Goal: Information Seeking & Learning: Learn about a topic

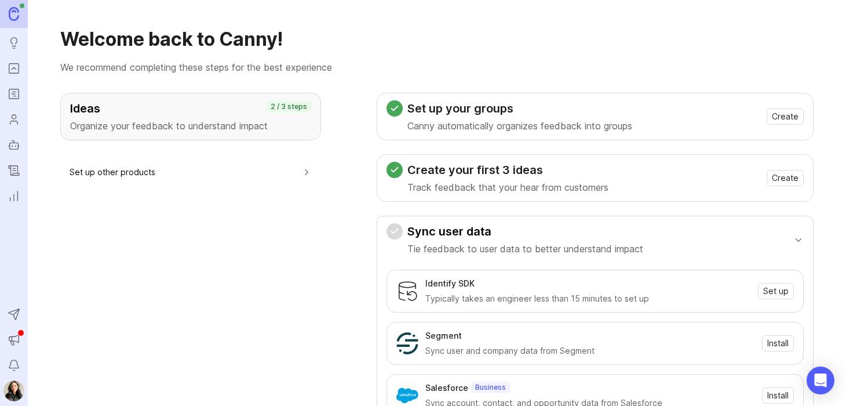
click at [16, 66] on icon "Portal" at bounding box center [14, 68] width 13 height 14
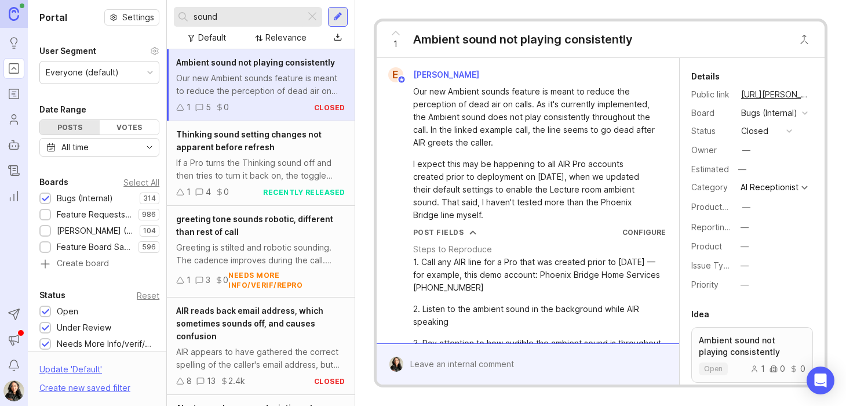
click at [13, 97] on icon "Roadmaps" at bounding box center [14, 94] width 13 height 14
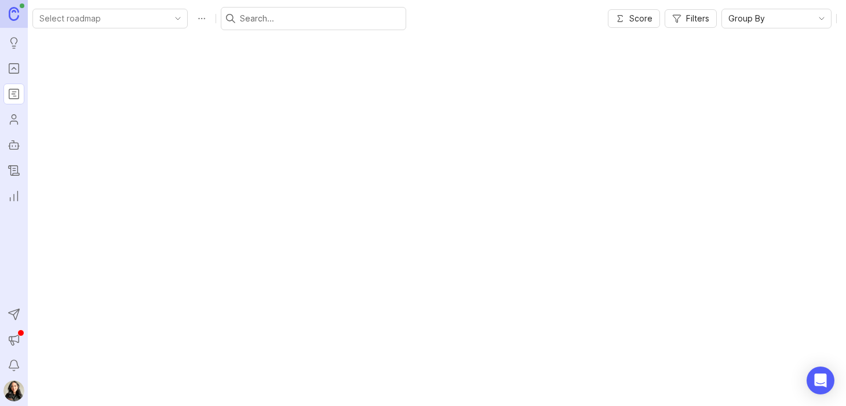
click at [17, 68] on icon "Portal" at bounding box center [14, 68] width 13 height 14
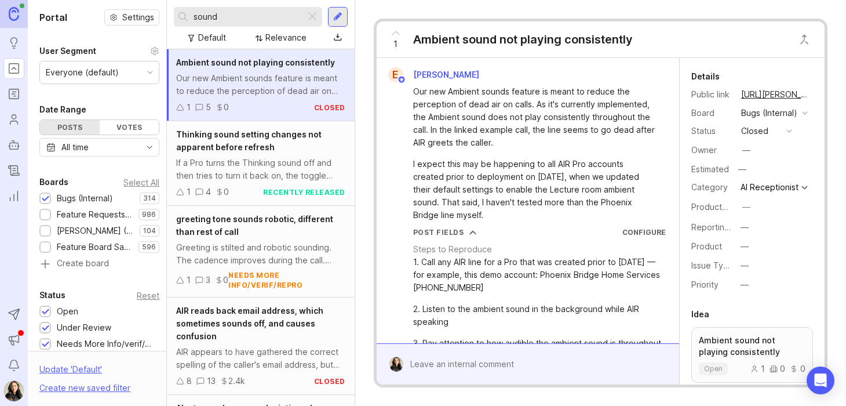
click at [288, 37] on div "Relevance" at bounding box center [286, 37] width 41 height 13
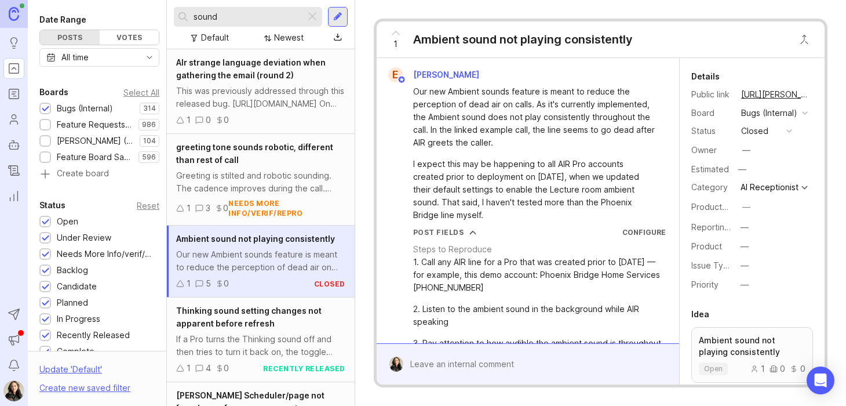
click at [313, 13] on div at bounding box center [313, 16] width 14 height 15
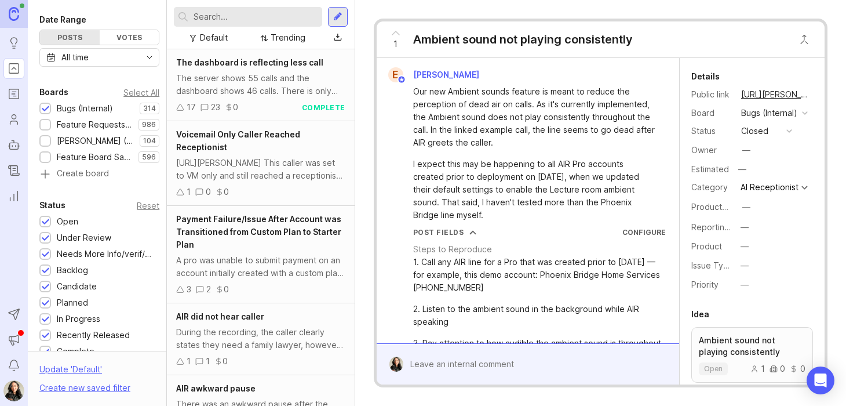
click at [263, 158] on div "[URL][PERSON_NAME] This caller was set to VM only and still reached a reception…" at bounding box center [260, 170] width 169 height 26
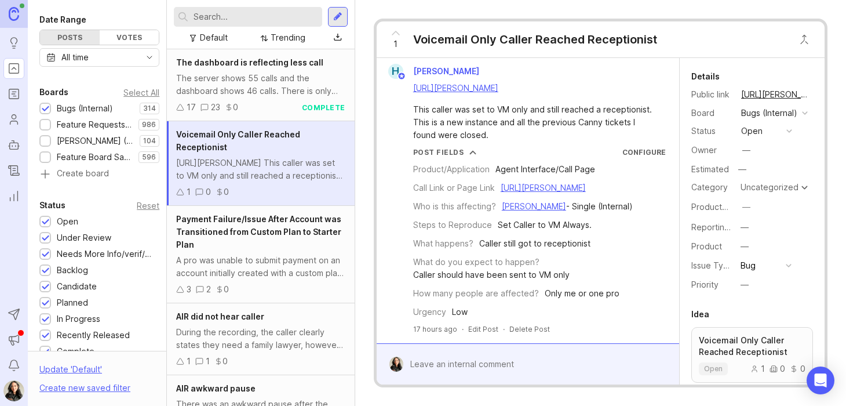
scroll to position [41, 0]
click at [813, 95] on button "copy icon" at bounding box center [821, 94] width 16 height 16
click at [265, 252] on div "Payment Failure/Issue After Account was Transitioned from Custom Plan to Starte…" at bounding box center [261, 254] width 188 height 97
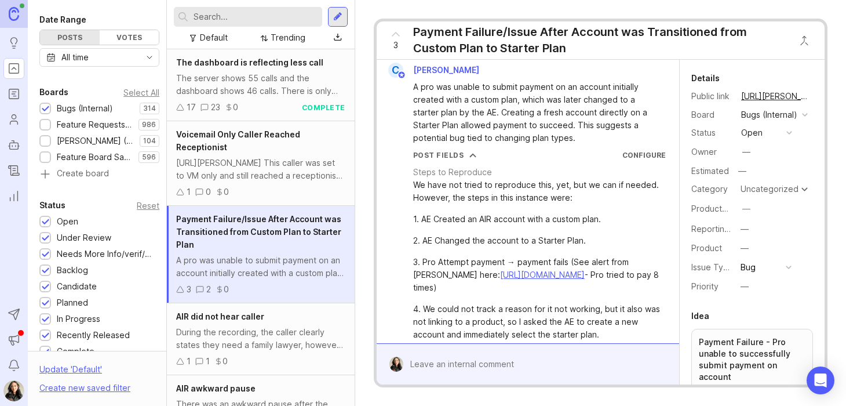
scroll to position [8, 0]
click at [288, 30] on div "Trending" at bounding box center [283, 38] width 54 height 16
click at [279, 32] on div "Trending" at bounding box center [288, 37] width 35 height 13
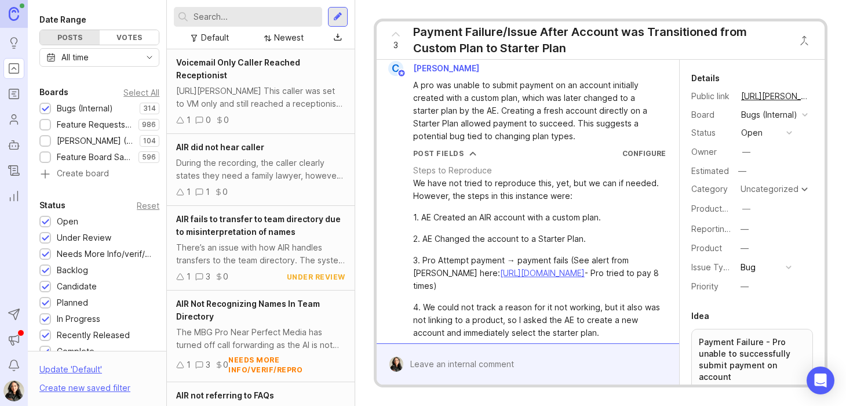
click at [241, 78] on div "Voicemail Only Caller Reached Receptionist" at bounding box center [260, 69] width 169 height 26
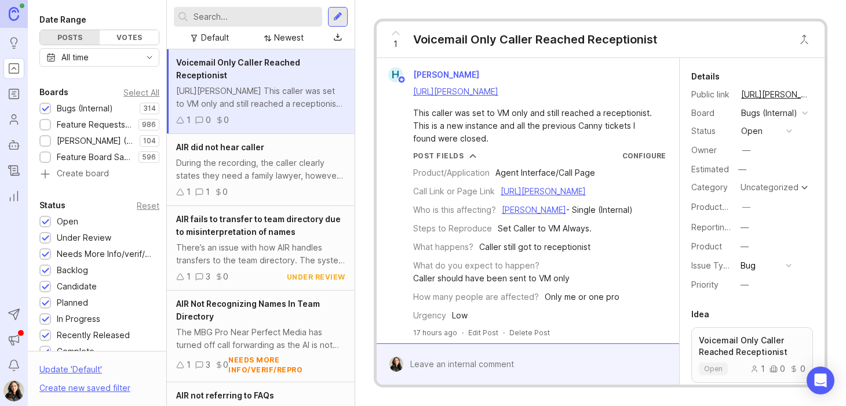
scroll to position [41, 0]
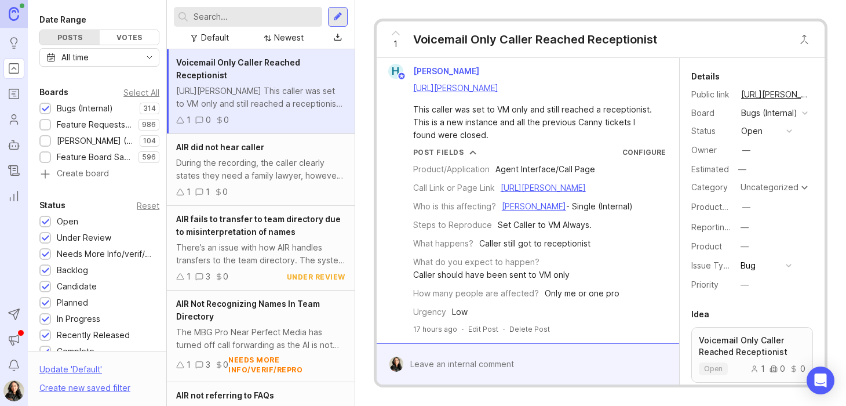
click at [281, 150] on div "AIR did not hear caller" at bounding box center [260, 147] width 169 height 13
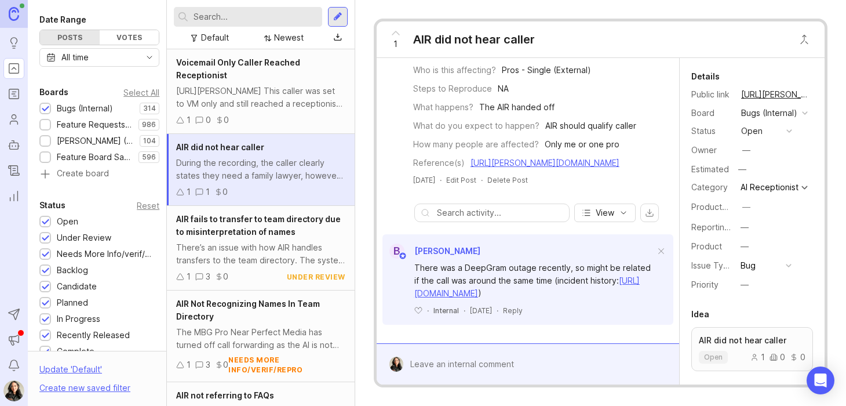
scroll to position [279, 0]
click at [481, 357] on div at bounding box center [537, 364] width 266 height 22
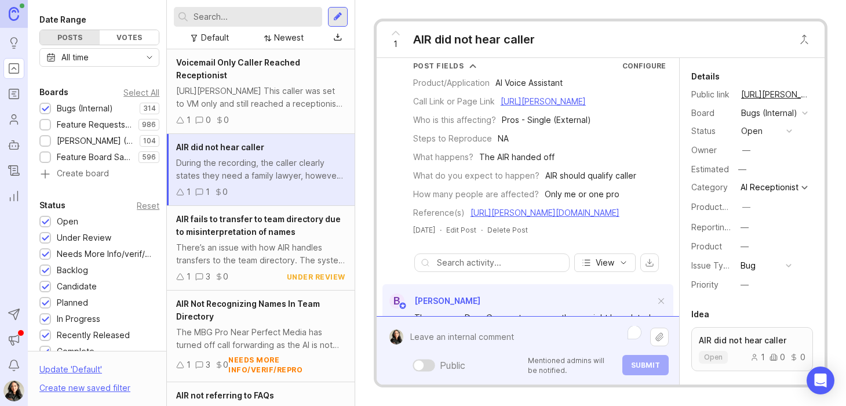
scroll to position [307, 0]
